Goal: Information Seeking & Learning: Check status

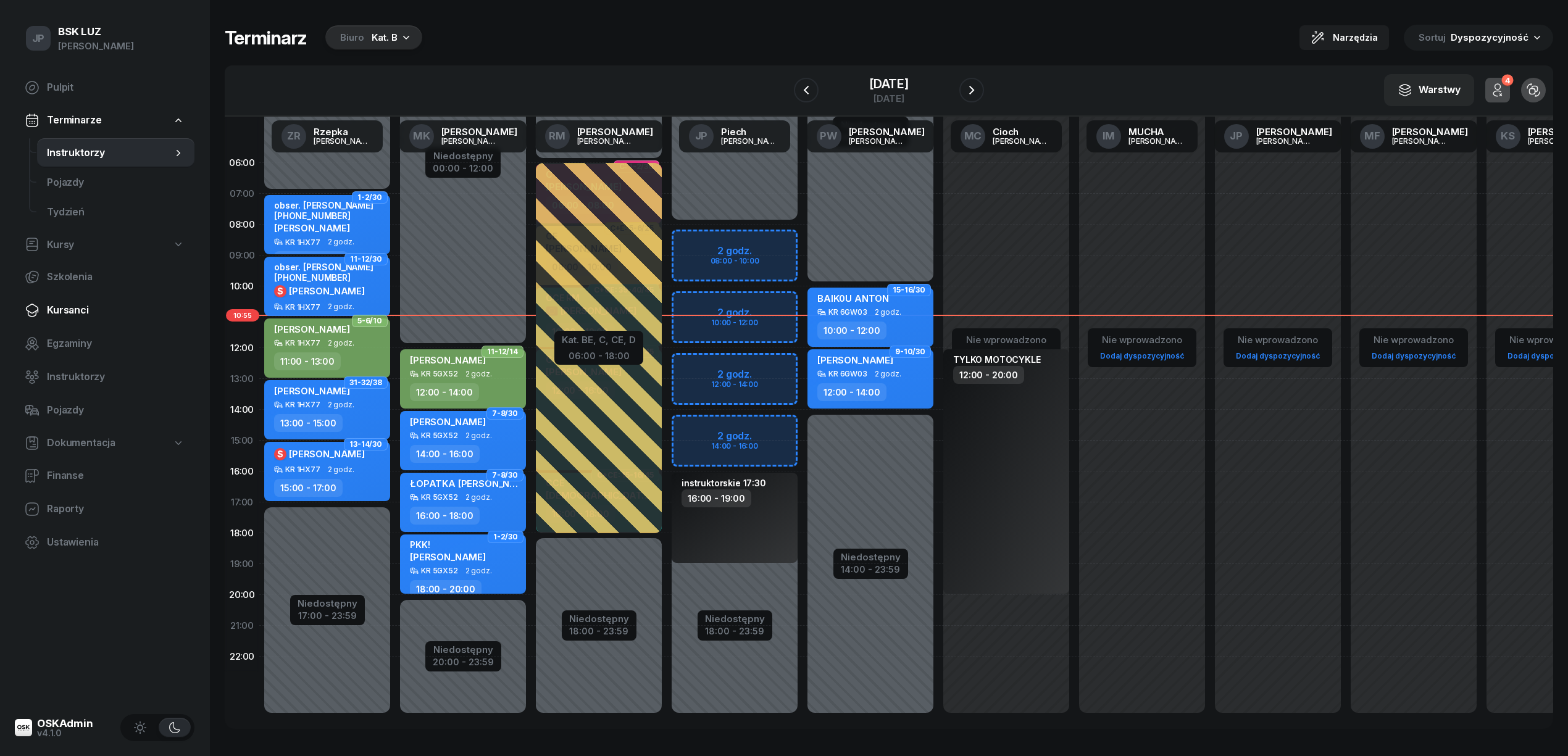
click at [56, 307] on span "Kursanci" at bounding box center [116, 310] width 138 height 16
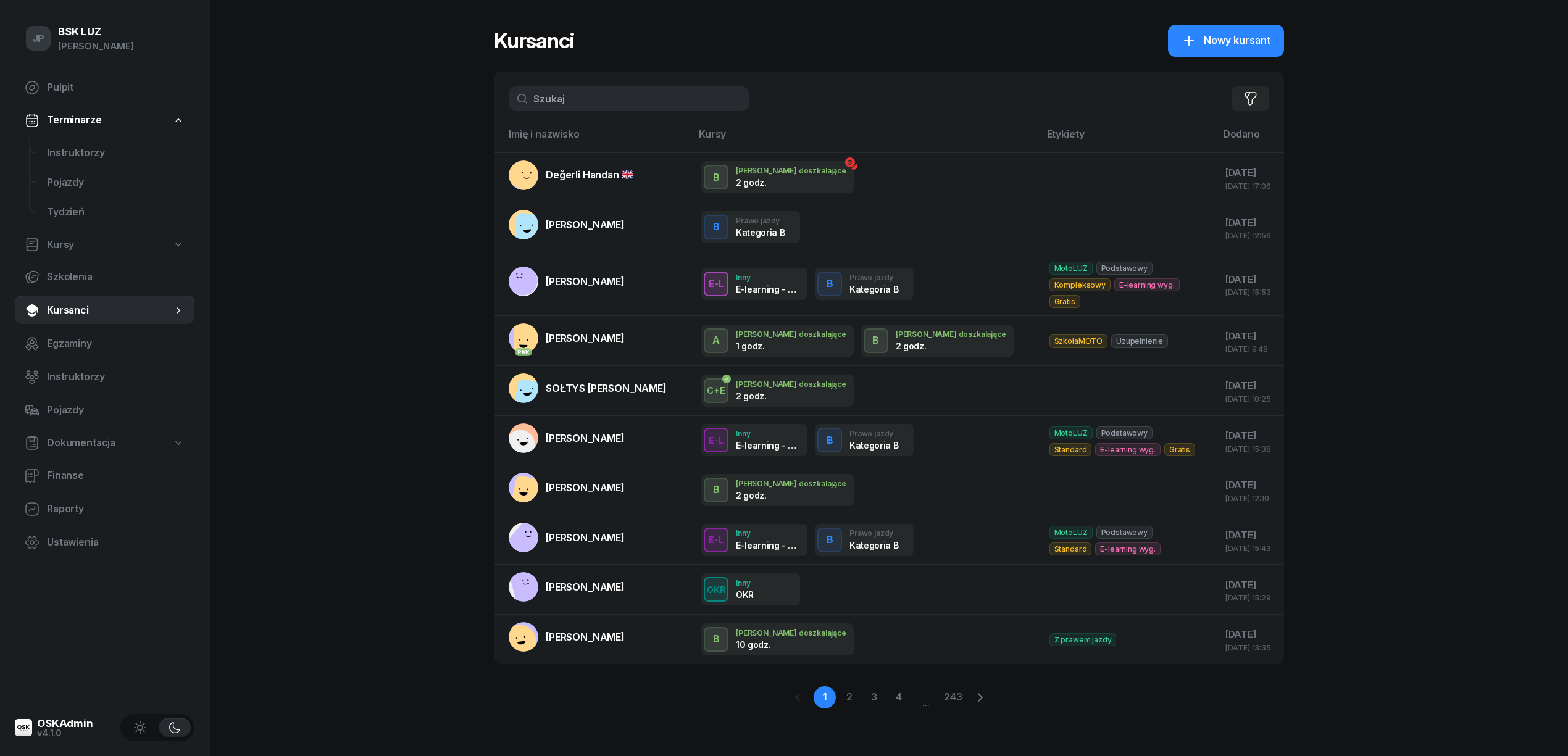
click at [559, 94] on input "text" at bounding box center [628, 99] width 241 height 25
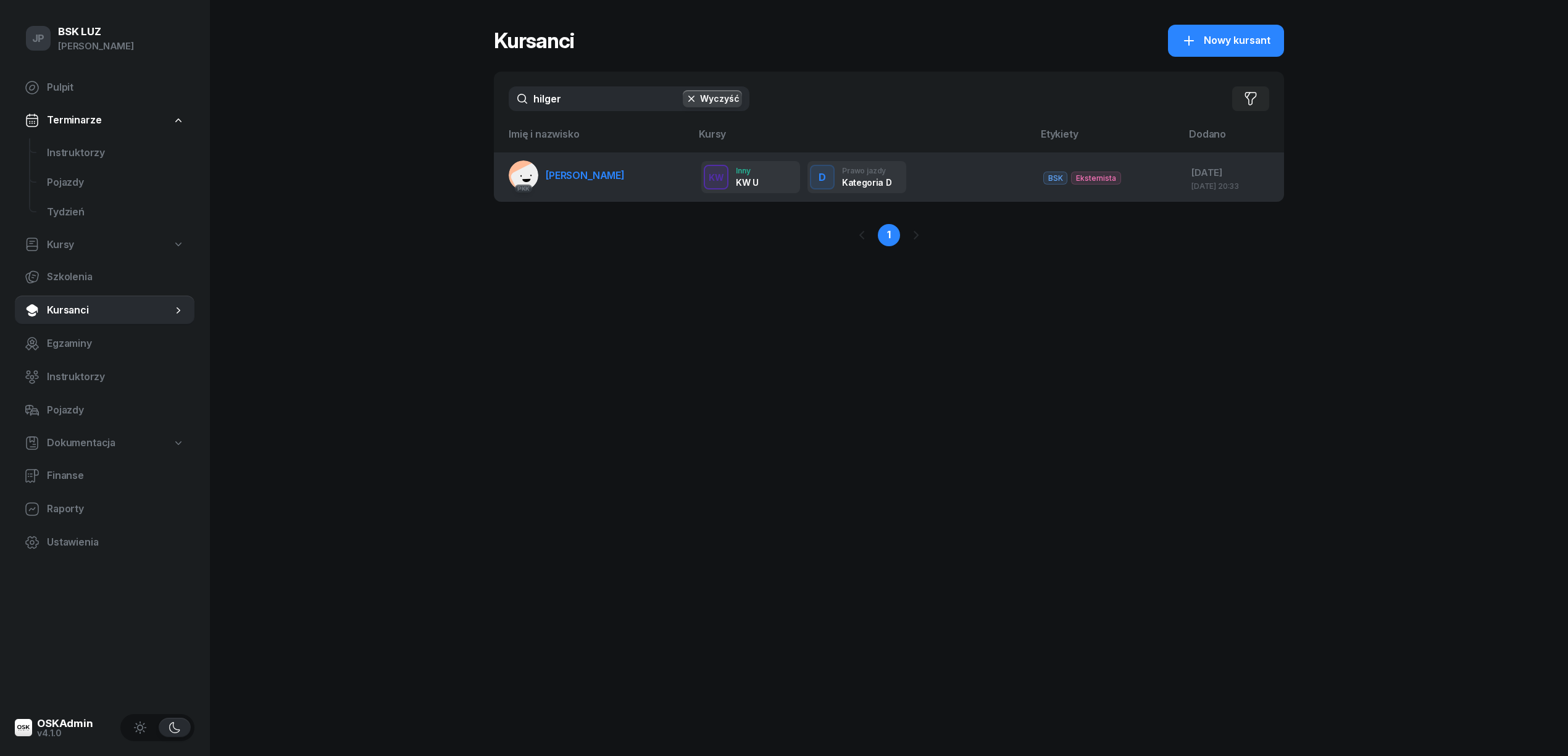
type input "hilger"
click at [593, 176] on span "[PERSON_NAME]" at bounding box center [585, 176] width 79 height 12
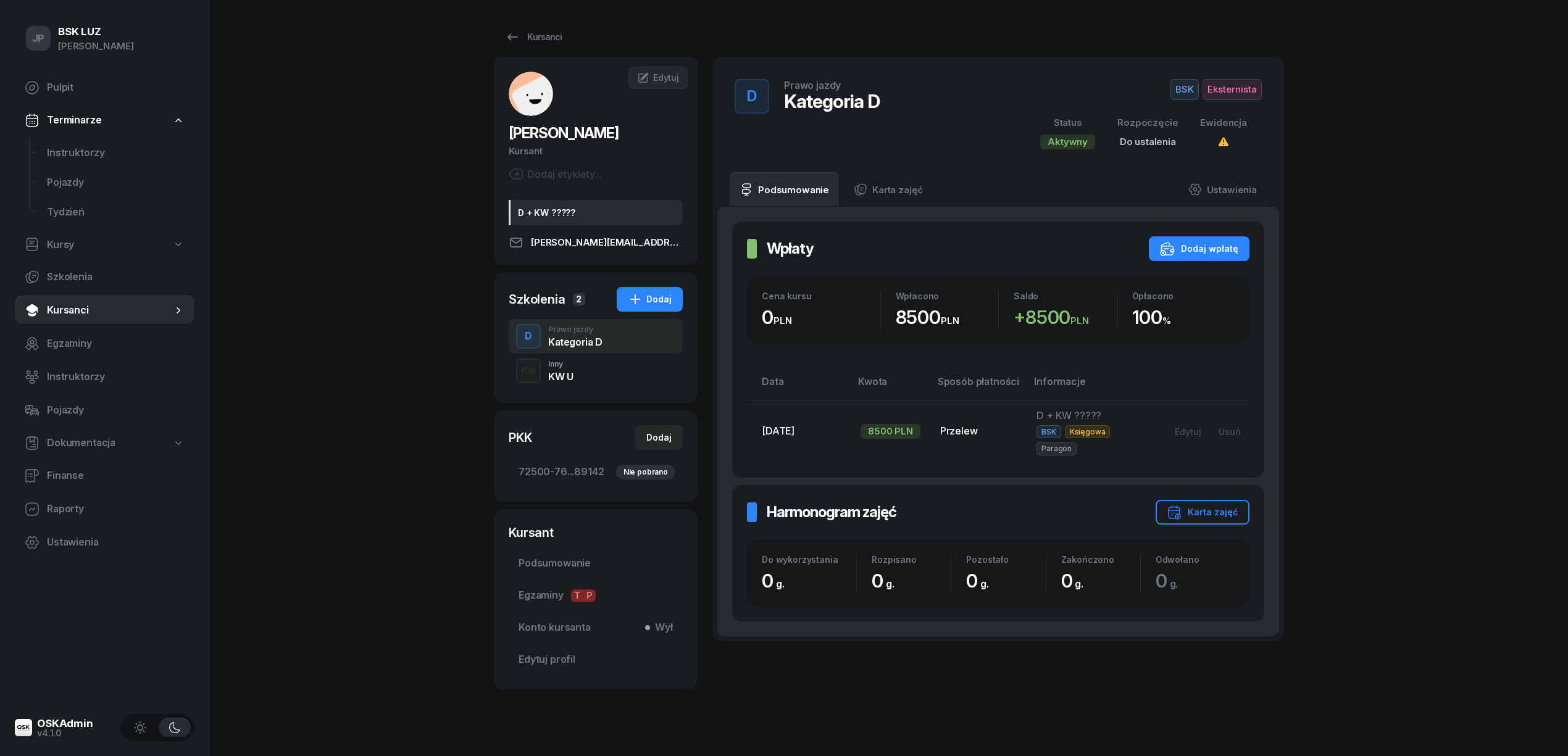
click at [557, 378] on div "KW U" at bounding box center [561, 376] width 25 height 10
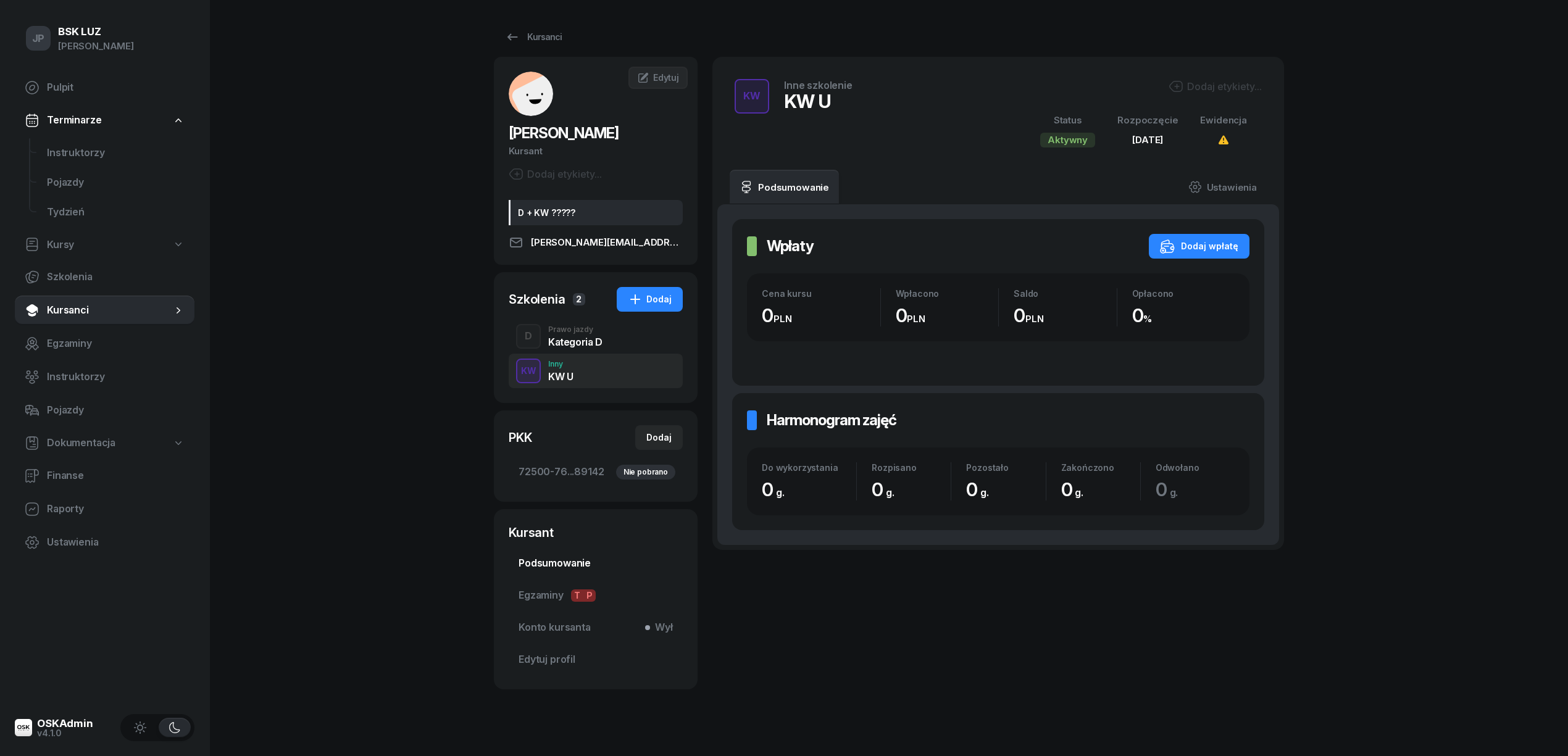
drag, startPoint x: 560, startPoint y: 563, endPoint x: 565, endPoint y: 551, distance: 13.0
click at [560, 563] on span "Podsumowanie" at bounding box center [595, 563] width 154 height 16
